Goal: Task Accomplishment & Management: Manage account settings

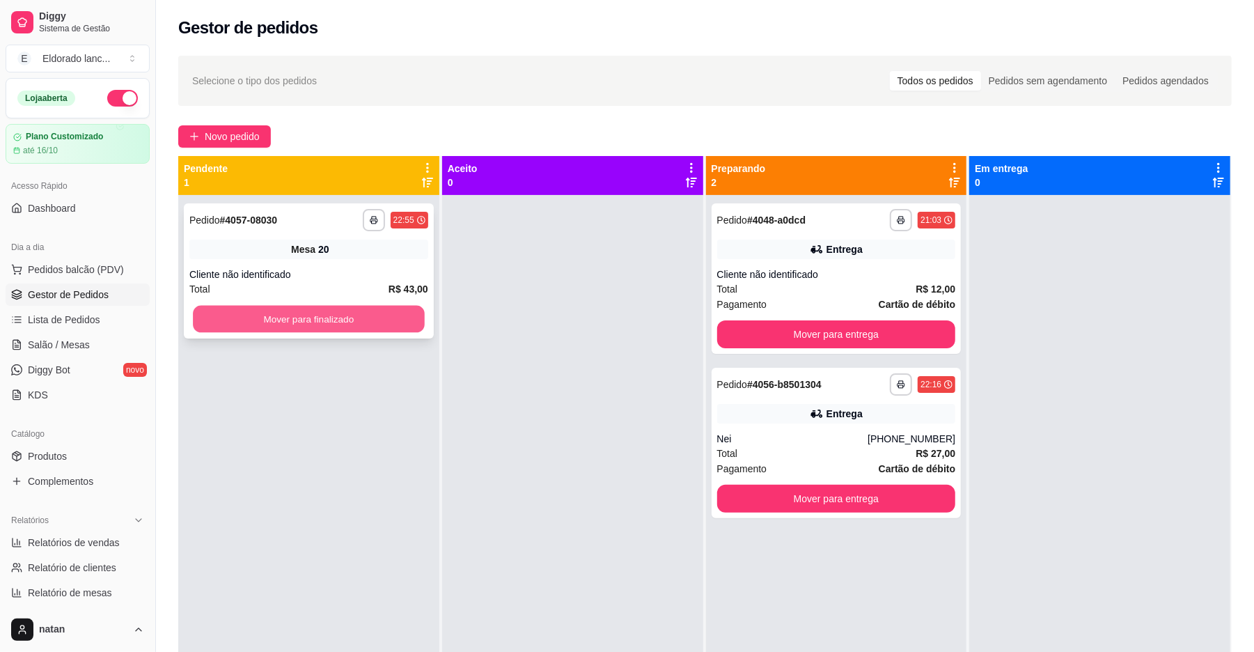
click at [386, 329] on button "Mover para finalizado" at bounding box center [308, 319] width 231 height 27
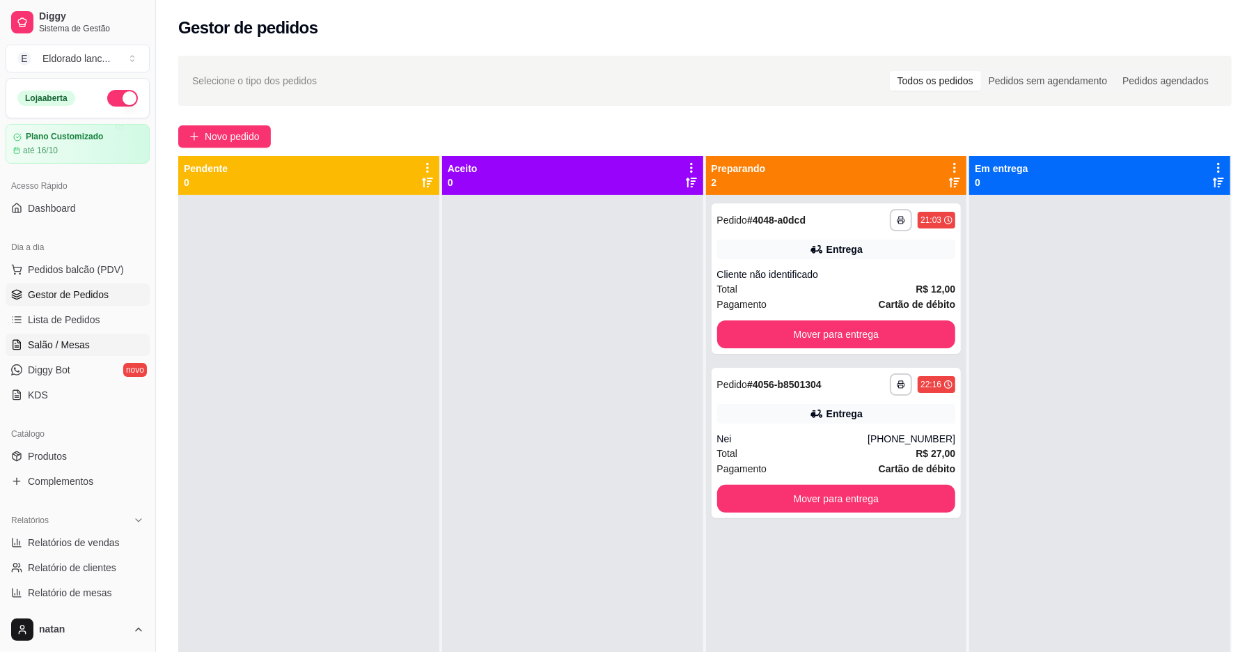
click at [111, 344] on link "Salão / Mesas" at bounding box center [78, 344] width 144 height 22
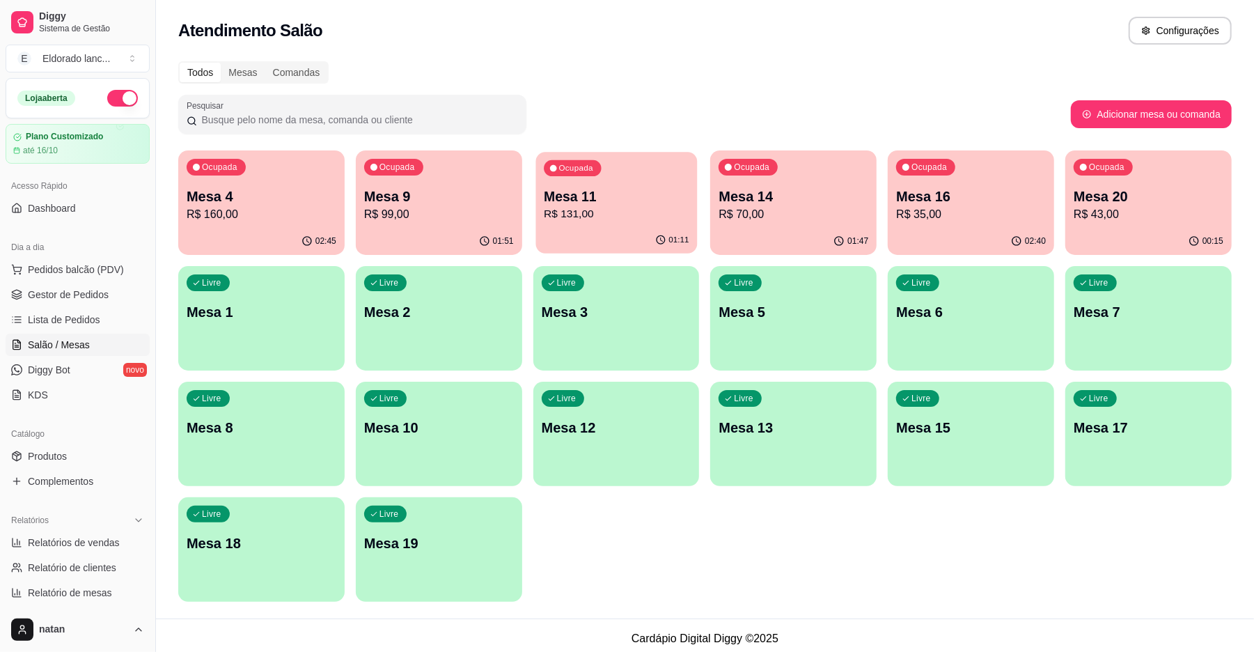
click at [650, 219] on p "R$ 131,00" at bounding box center [616, 214] width 145 height 16
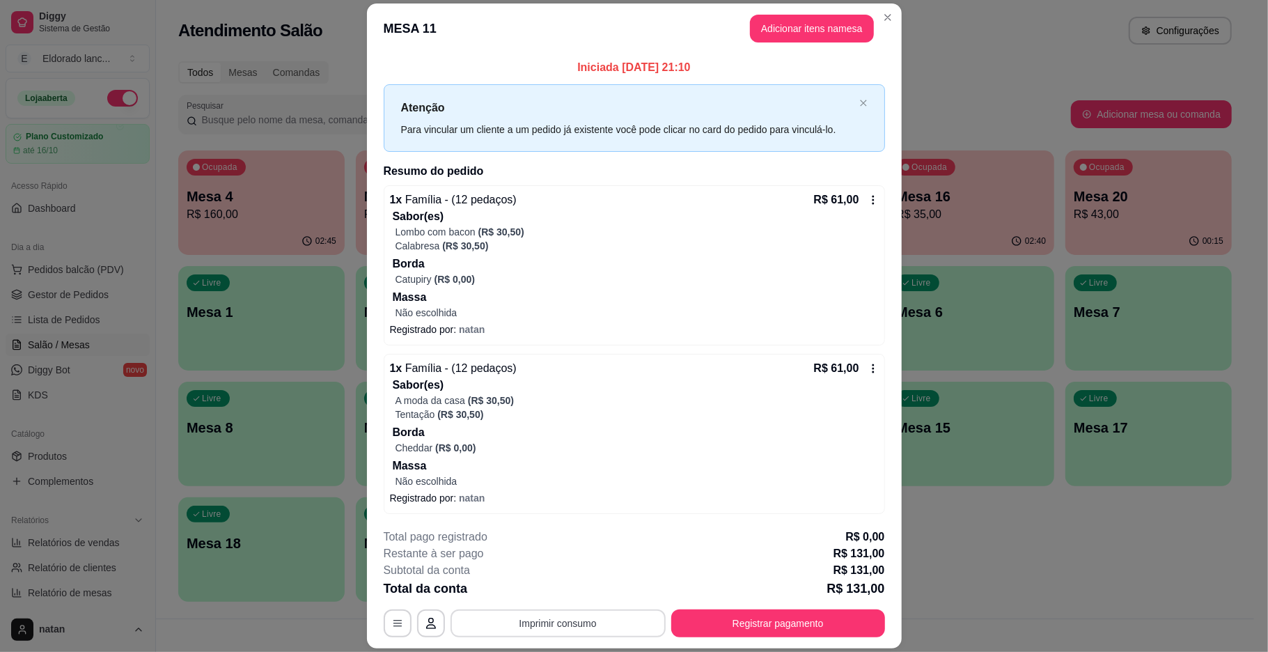
click at [616, 622] on button "Imprimir consumo" at bounding box center [557, 623] width 215 height 28
click at [578, 593] on button "IMPRESSORA" at bounding box center [555, 591] width 101 height 22
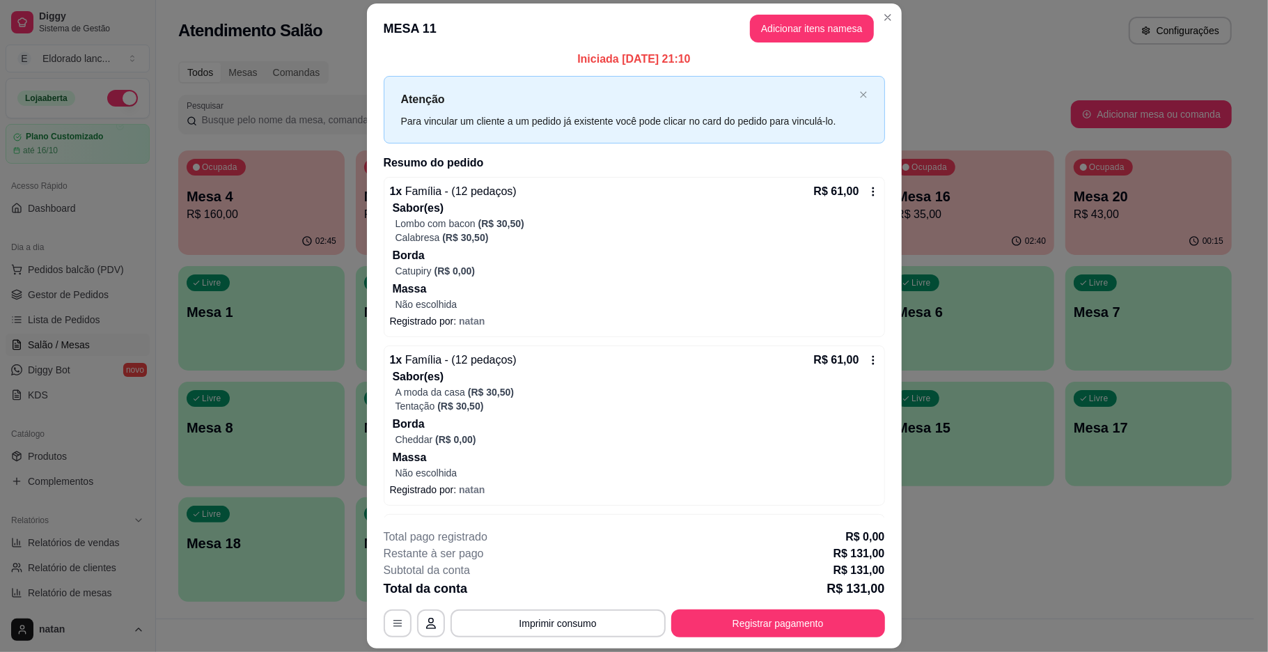
scroll to position [60, 0]
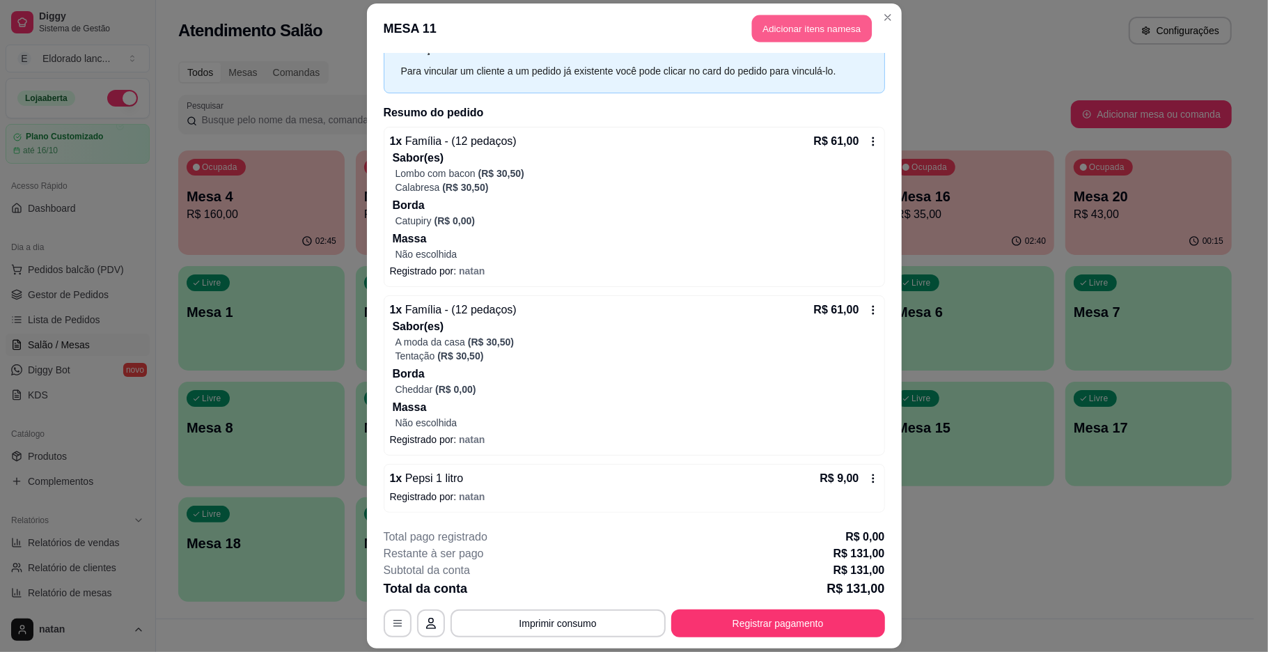
click at [805, 38] on button "Adicionar itens na mesa" at bounding box center [812, 28] width 120 height 27
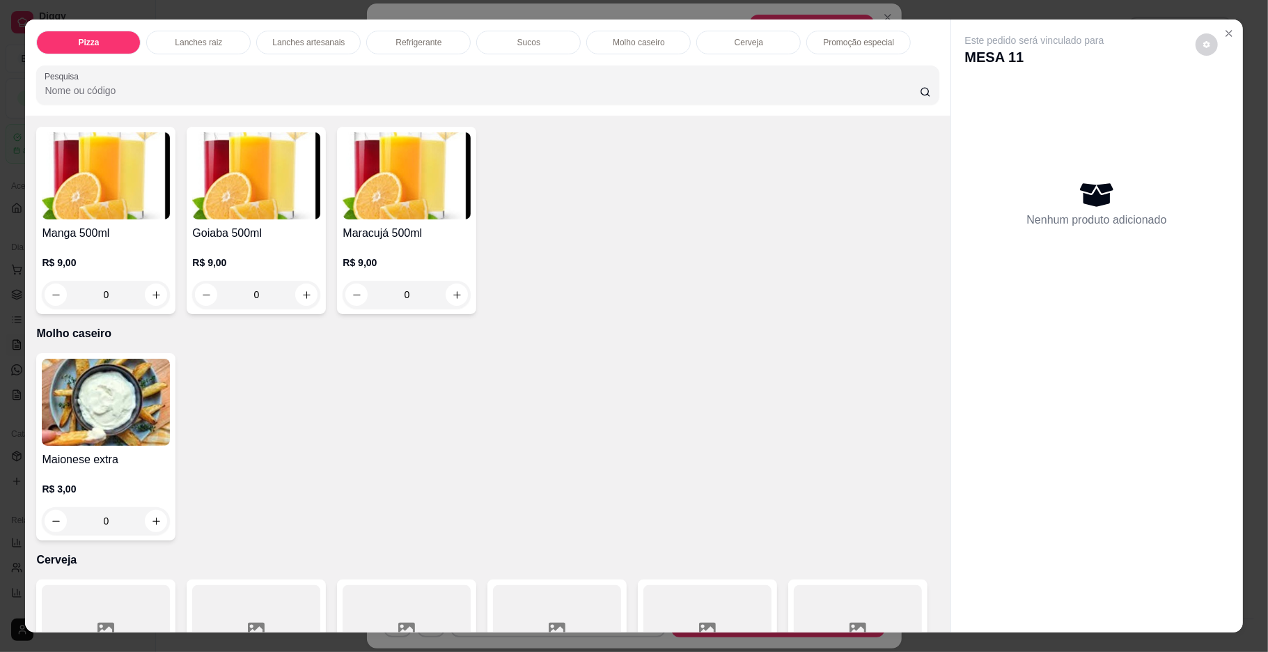
scroll to position [2169, 0]
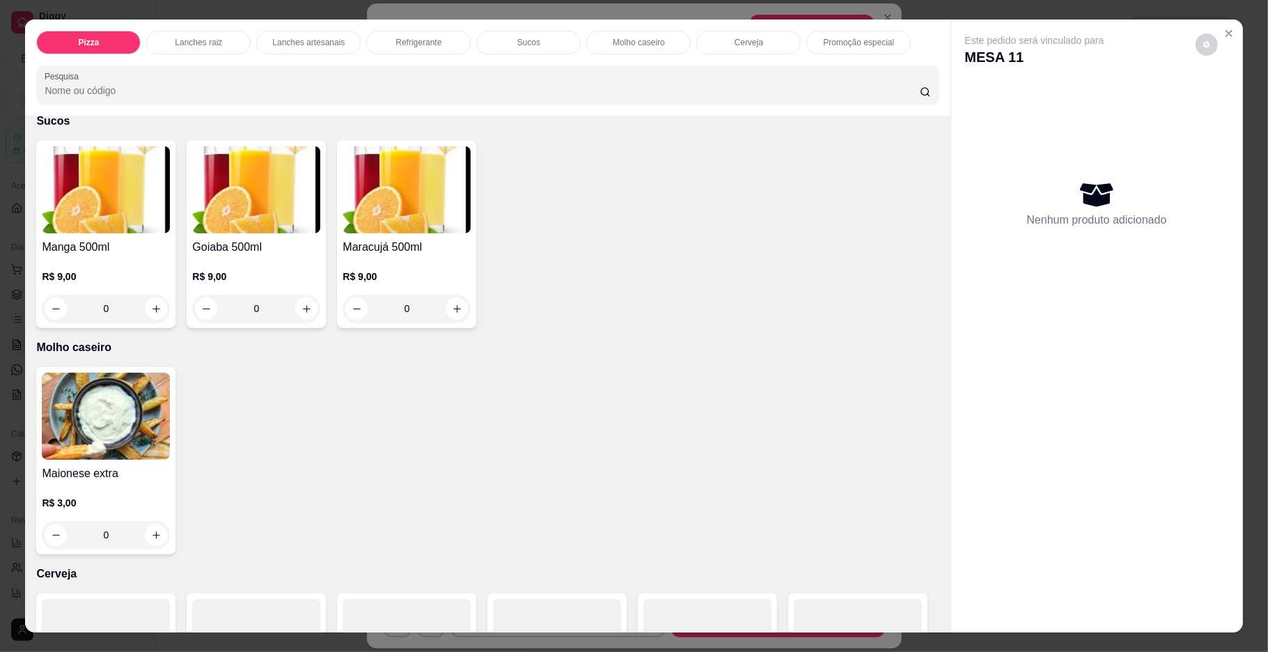
type input "1"
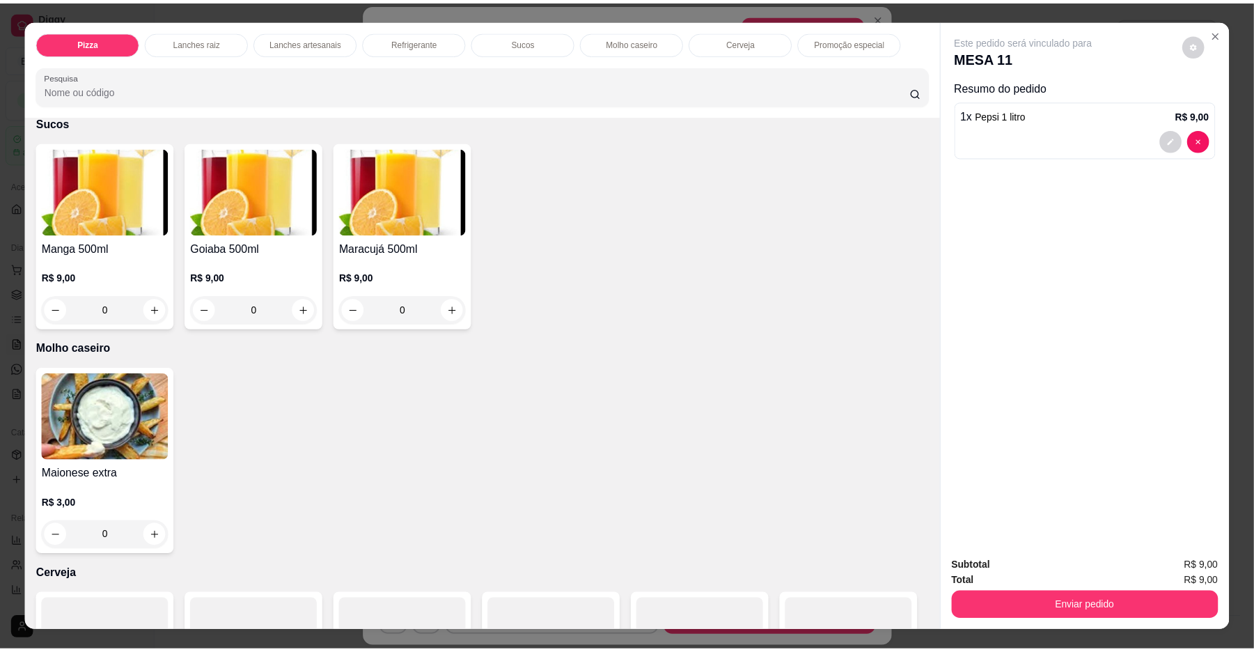
scroll to position [2170, 0]
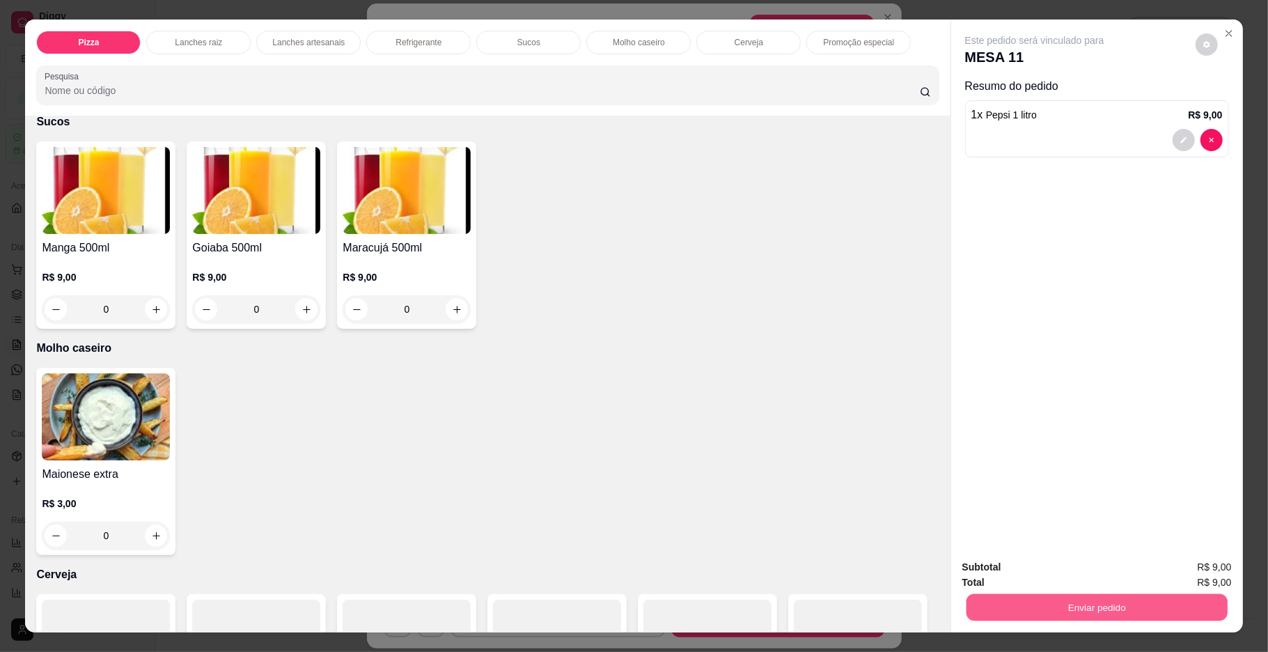
click at [1007, 600] on button "Enviar pedido" at bounding box center [1096, 607] width 261 height 27
click at [1164, 572] on button "Enviar pedido" at bounding box center [1193, 573] width 79 height 26
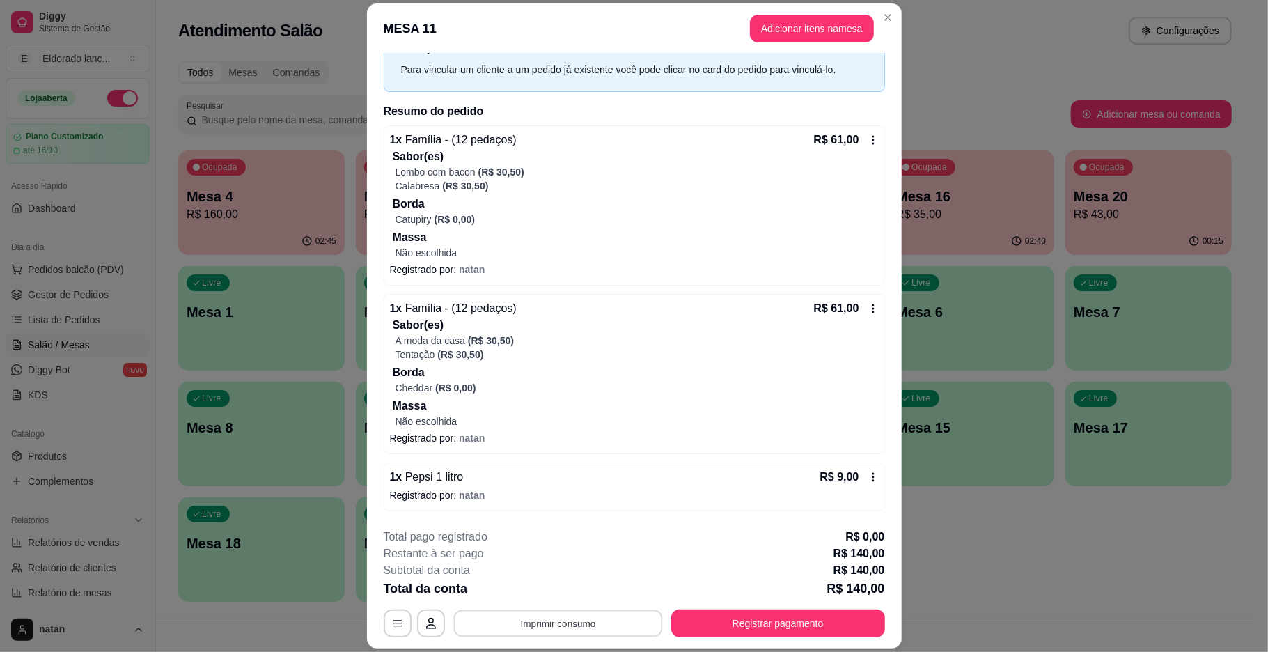
click at [597, 627] on button "Imprimir consumo" at bounding box center [557, 623] width 209 height 27
click at [571, 594] on button "IMPRESSORA" at bounding box center [554, 591] width 97 height 22
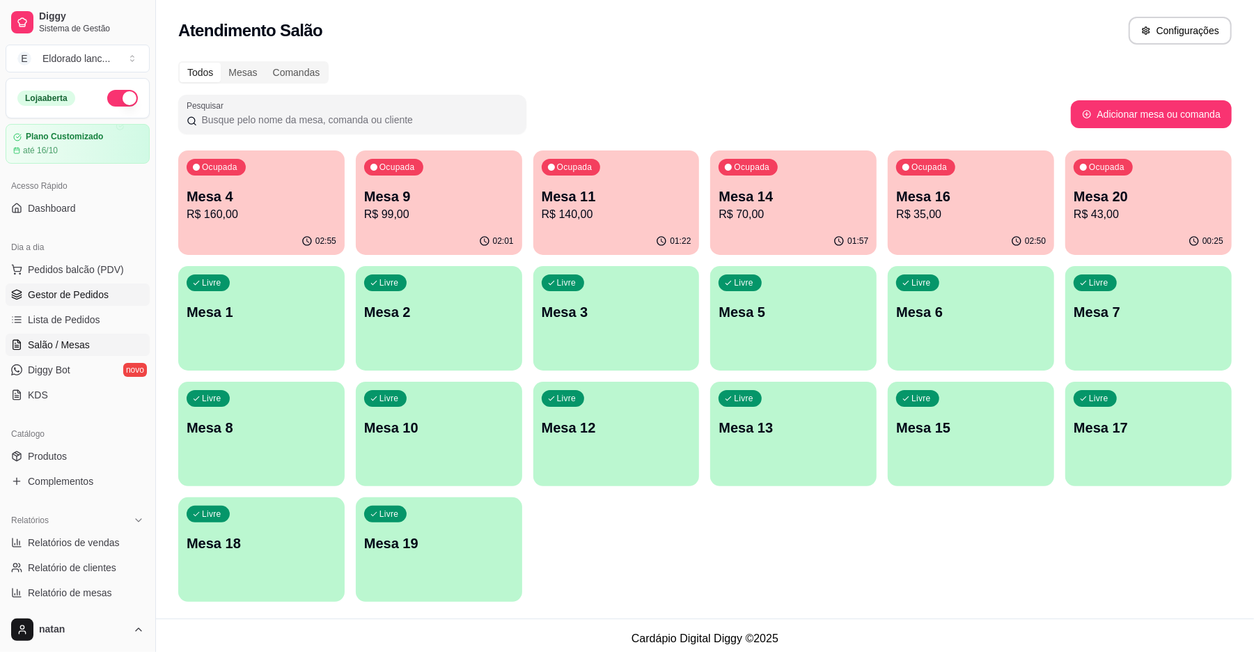
click at [114, 301] on link "Gestor de Pedidos" at bounding box center [78, 294] width 144 height 22
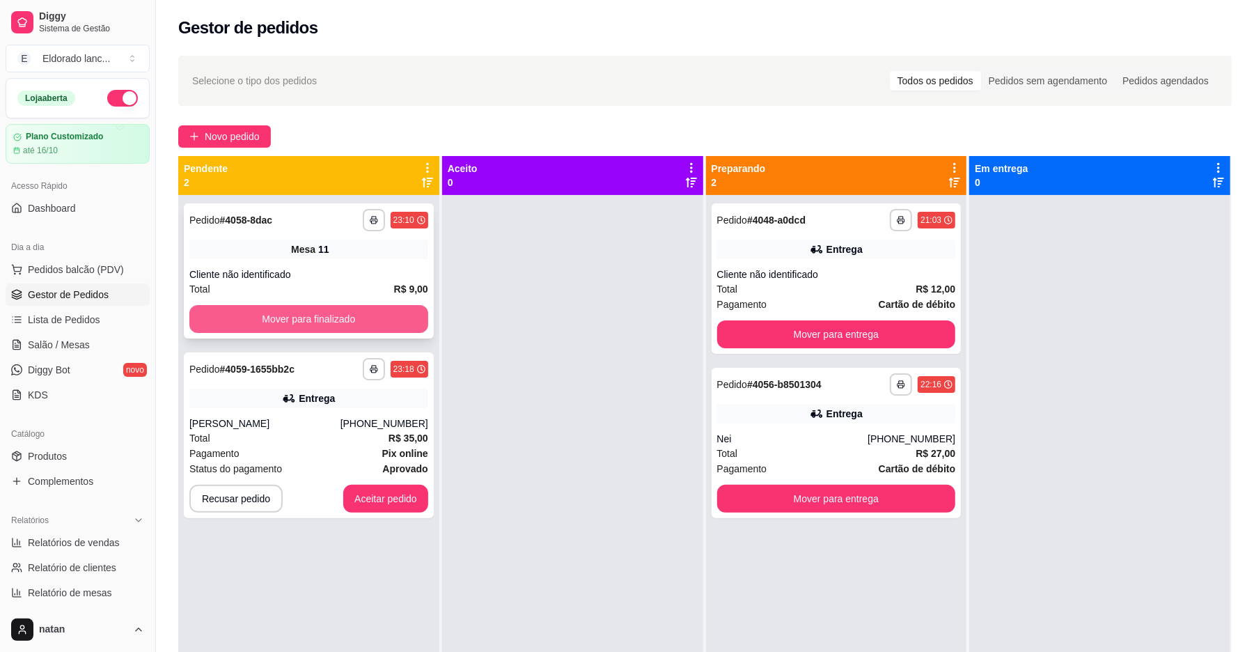
click at [338, 321] on button "Mover para finalizado" at bounding box center [308, 319] width 239 height 28
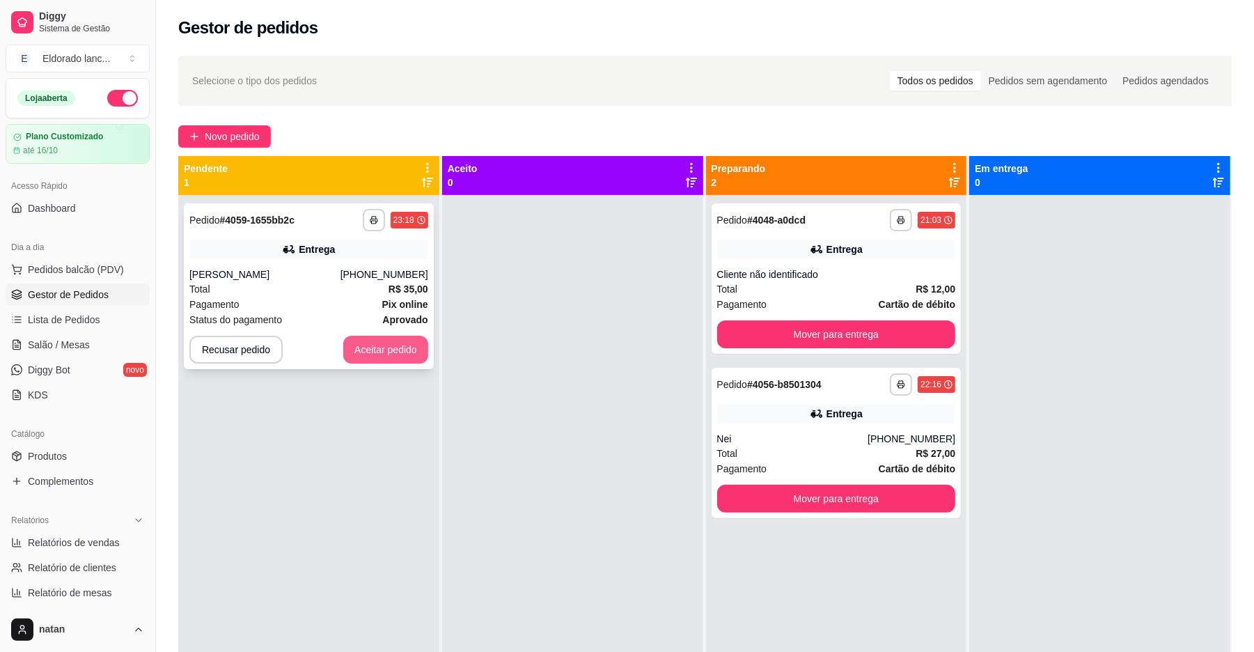
click at [369, 343] on button "Aceitar pedido" at bounding box center [385, 350] width 85 height 28
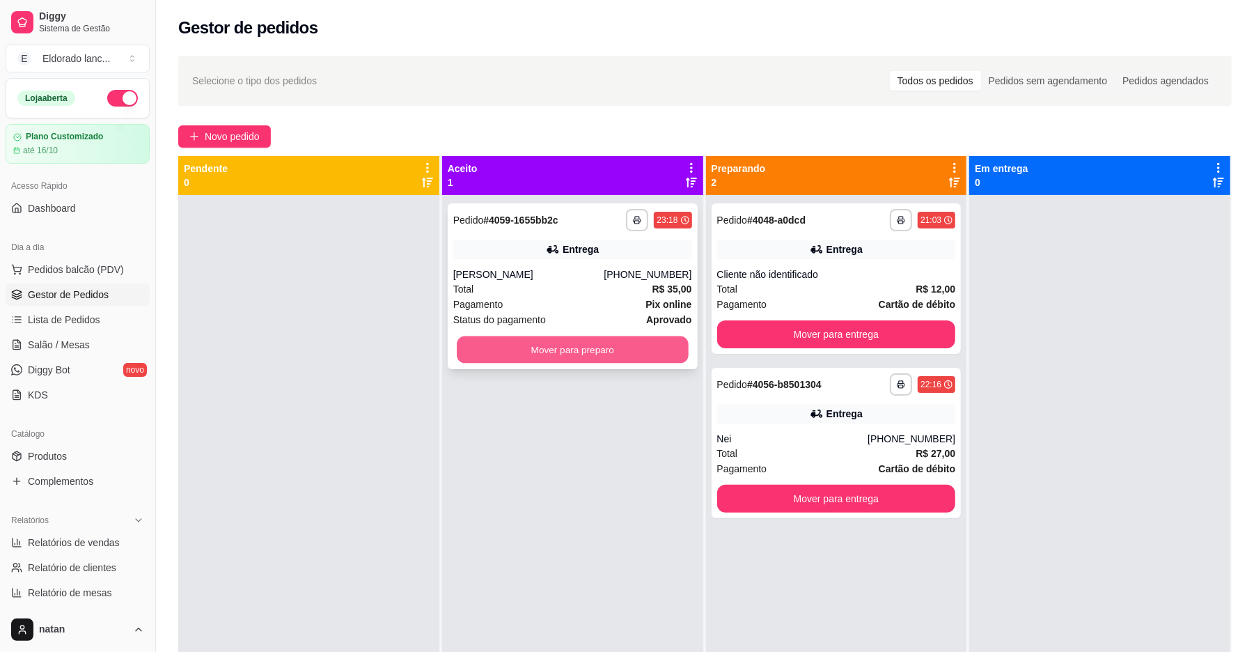
click at [475, 348] on button "Mover para preparo" at bounding box center [572, 349] width 231 height 27
